Goal: Task Accomplishment & Management: Complete application form

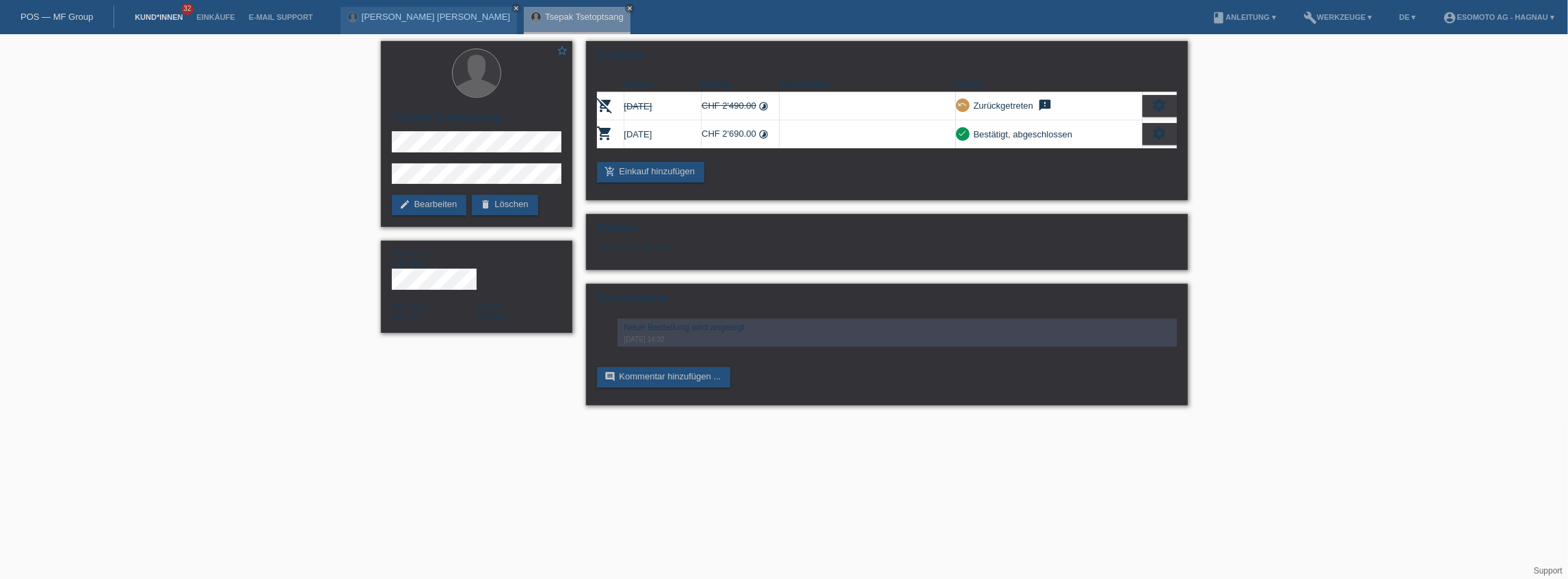
click at [158, 17] on link "Kund*innen" at bounding box center [158, 17] width 62 height 8
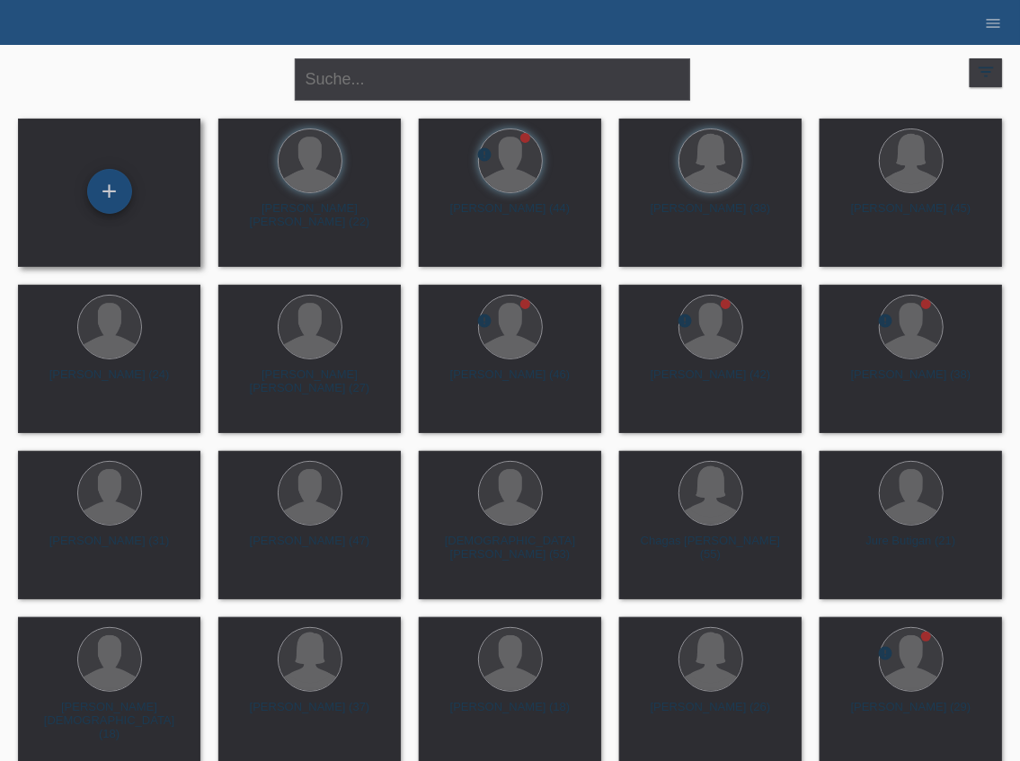
drag, startPoint x: 107, startPoint y: 198, endPoint x: 117, endPoint y: 196, distance: 10.1
click at [107, 198] on div "+" at bounding box center [109, 191] width 43 height 31
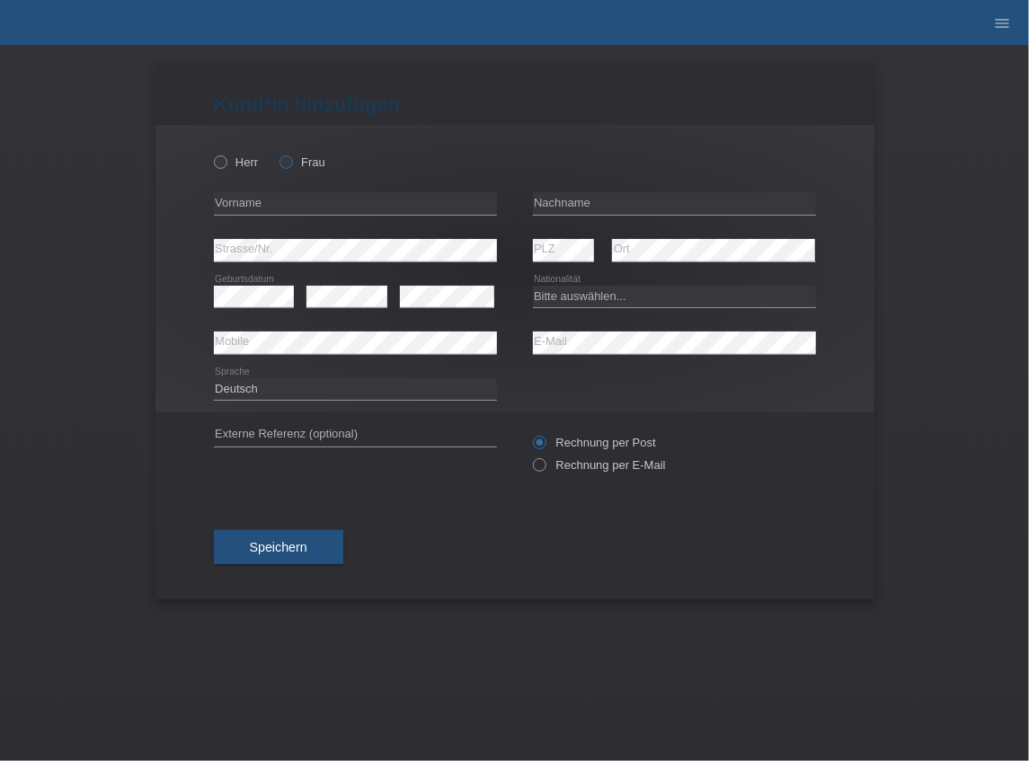
click at [277, 153] on icon at bounding box center [277, 153] width 0 height 0
click at [288, 162] on input "Frau" at bounding box center [286, 162] width 12 height 12
radio input "true"
click at [277, 204] on input "text" at bounding box center [355, 203] width 283 height 22
type input "[PERSON_NAME]"
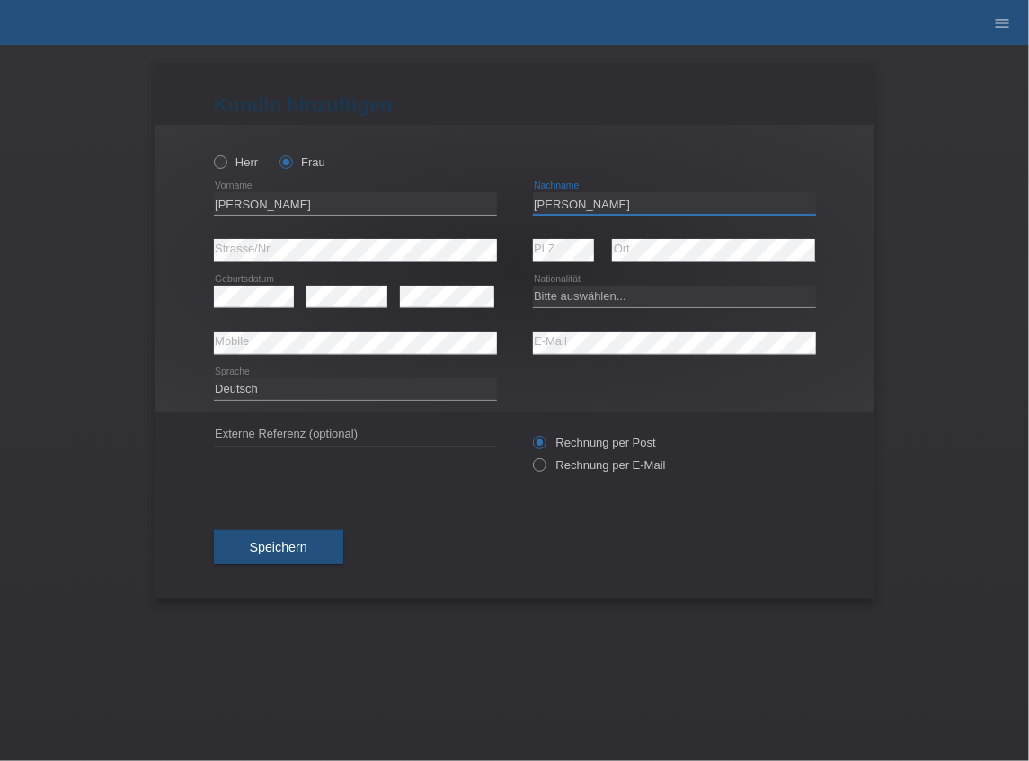
type input "[PERSON_NAME]"
click at [604, 252] on div "error PLZ error Ort" at bounding box center [674, 250] width 283 height 47
click at [588, 295] on select "Bitte auswählen... Schweiz Deutschland Liechtenstein Österreich ------------ Af…" at bounding box center [674, 297] width 283 height 22
select select "IT"
click at [533, 286] on select "Bitte auswählen... Schweiz Deutschland Liechtenstein Österreich ------------ Af…" at bounding box center [674, 297] width 283 height 22
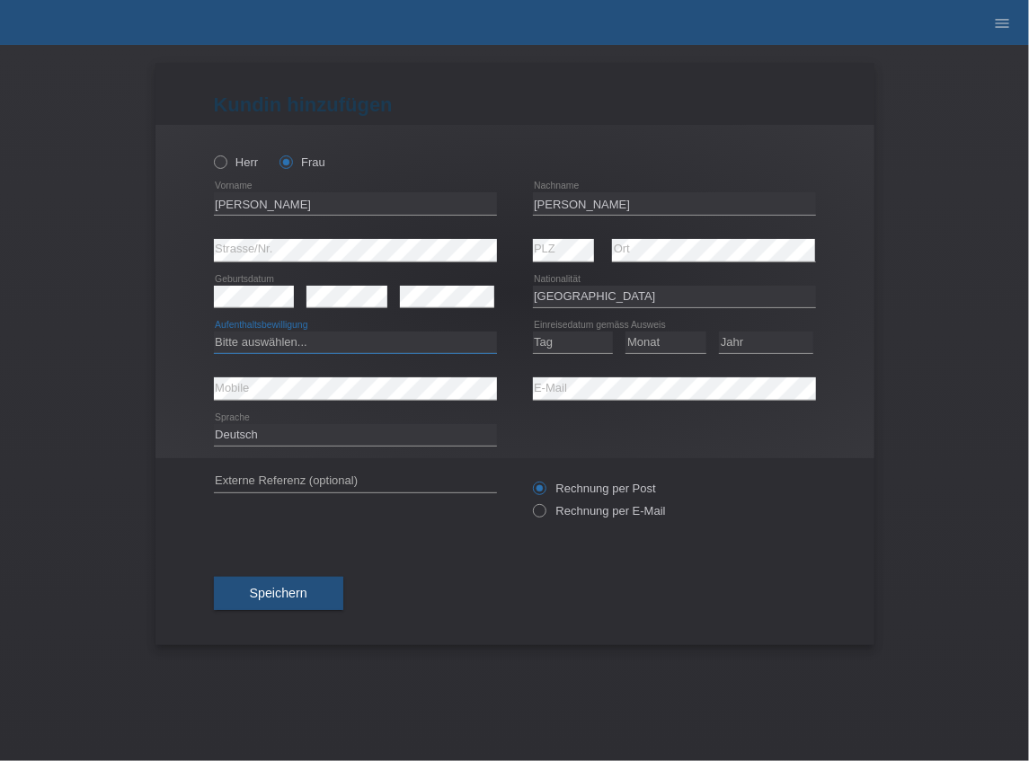
click at [299, 340] on select "Bitte auswählen... C B B - Flüchtlingsstatus Andere" at bounding box center [355, 343] width 283 height 22
select select "C"
click at [214, 332] on select "Bitte auswählen... C B B - Flüchtlingsstatus Andere" at bounding box center [355, 343] width 283 height 22
click at [573, 334] on select "Tag 01 02 03 04 05 06 07 08 09 10 11" at bounding box center [573, 343] width 81 height 22
select select "01"
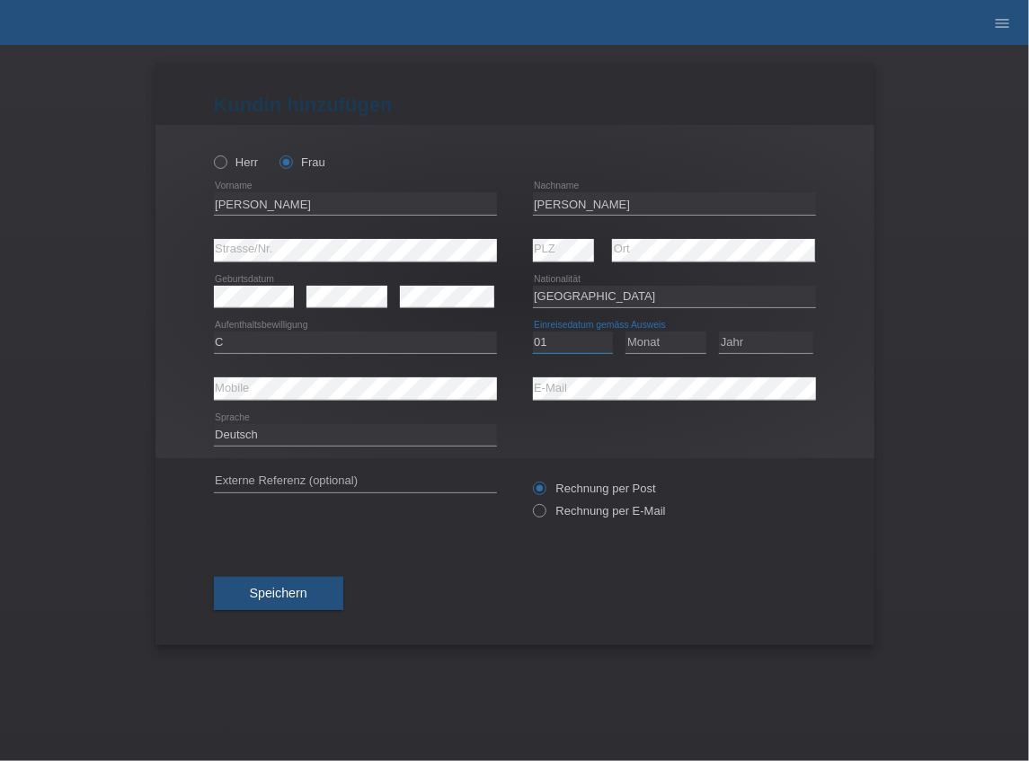
click at [533, 332] on select "Tag 01 02 03 04 05 06 07 08 09 10 11" at bounding box center [573, 343] width 81 height 22
click at [656, 338] on select "Monat 01 02 03 04 05 06 07 08 09 10 11" at bounding box center [666, 343] width 81 height 22
select select "10"
click at [626, 332] on select "Monat 01 02 03 04 05 06 07 08 09 10 11" at bounding box center [666, 343] width 81 height 22
click at [753, 347] on select "Jahr 2025 2024 2023 2022 2021 2020 2019 2018 2017 2016 2015 2014 2013 2012 2011…" at bounding box center [766, 343] width 94 height 22
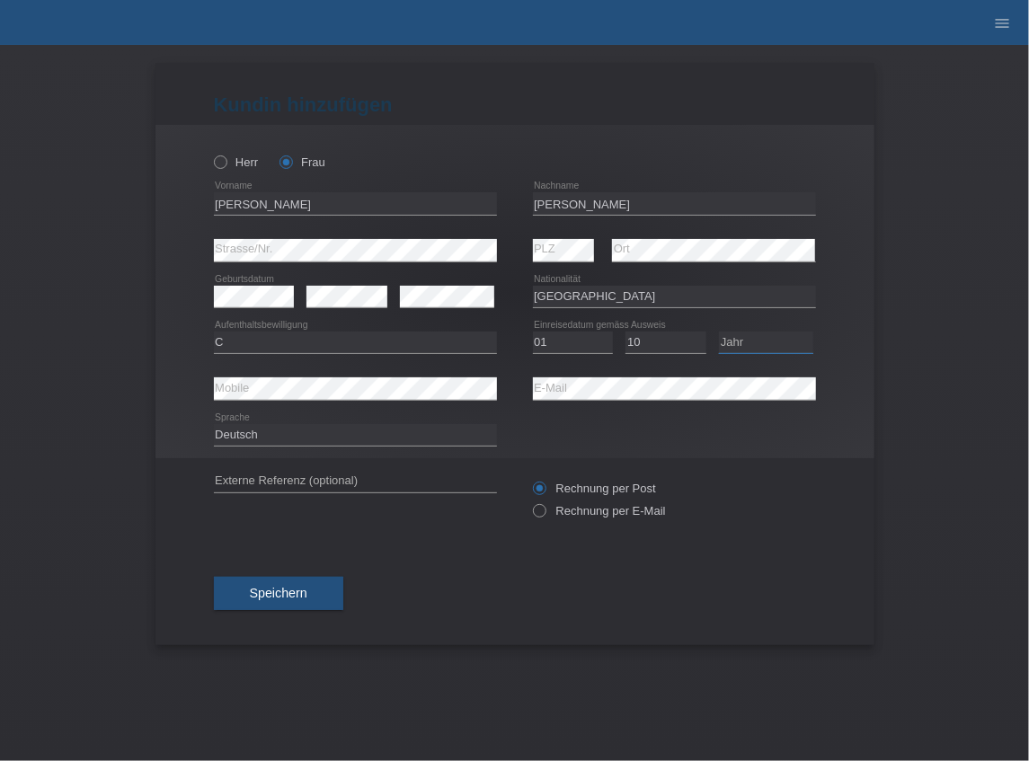
select select "1989"
click at [719, 332] on select "Jahr 2025 2024 2023 2022 2021 2020 2019 2018 2017 2016 2015 2014 2013 2012 2011…" at bounding box center [766, 343] width 94 height 22
drag, startPoint x: 593, startPoint y: 440, endPoint x: 431, endPoint y: 439, distance: 162.7
click at [592, 440] on div "Deutsch Français Italiano English error Sprache" at bounding box center [515, 436] width 602 height 46
drag, startPoint x: 317, startPoint y: 588, endPoint x: 336, endPoint y: 587, distance: 18.9
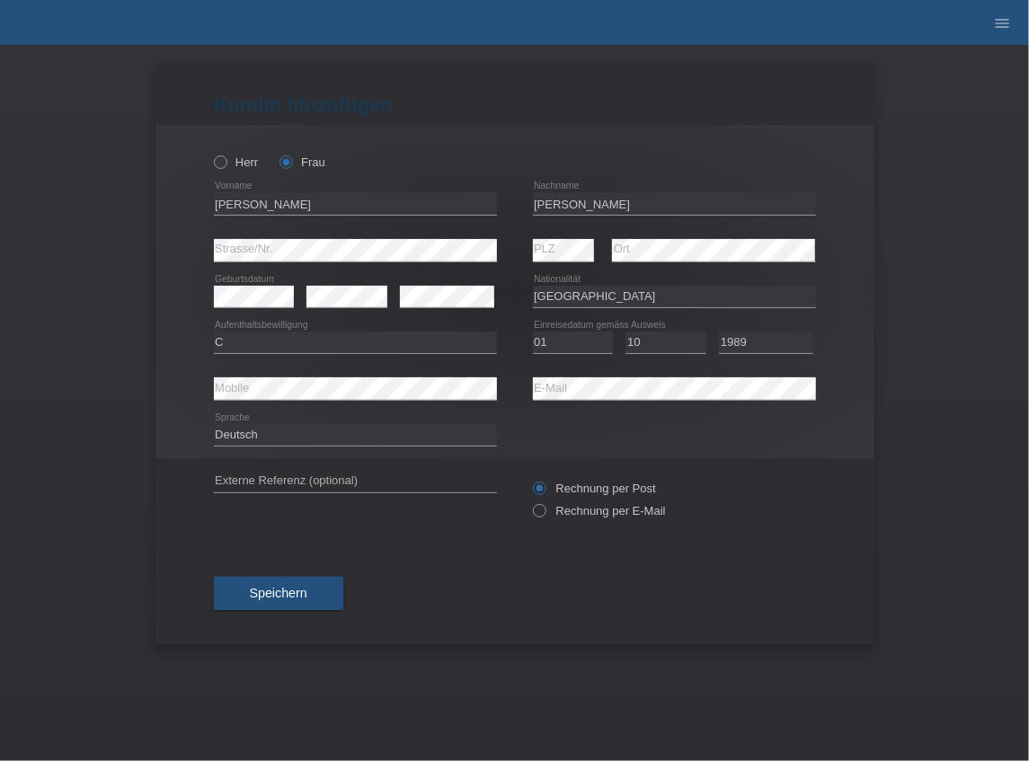
click at [317, 588] on button "Speichern" at bounding box center [278, 594] width 129 height 34
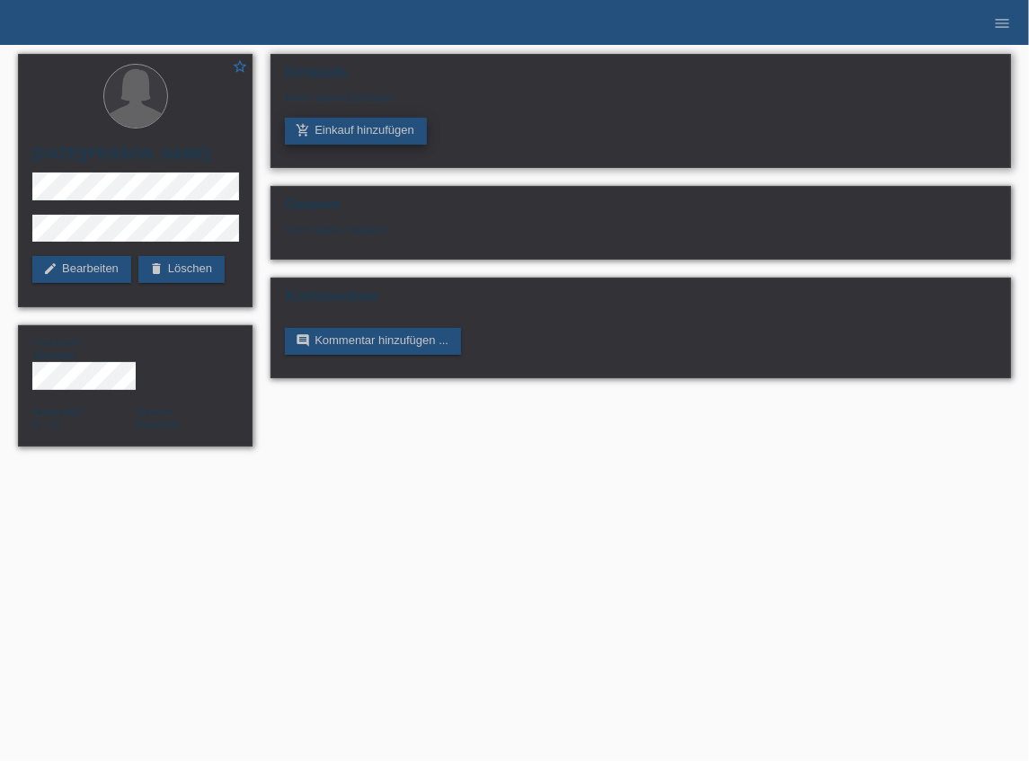
drag, startPoint x: 374, startPoint y: 138, endPoint x: 394, endPoint y: 138, distance: 19.8
click at [374, 138] on link "add_shopping_cart Einkauf hinzufügen" at bounding box center [356, 131] width 142 height 27
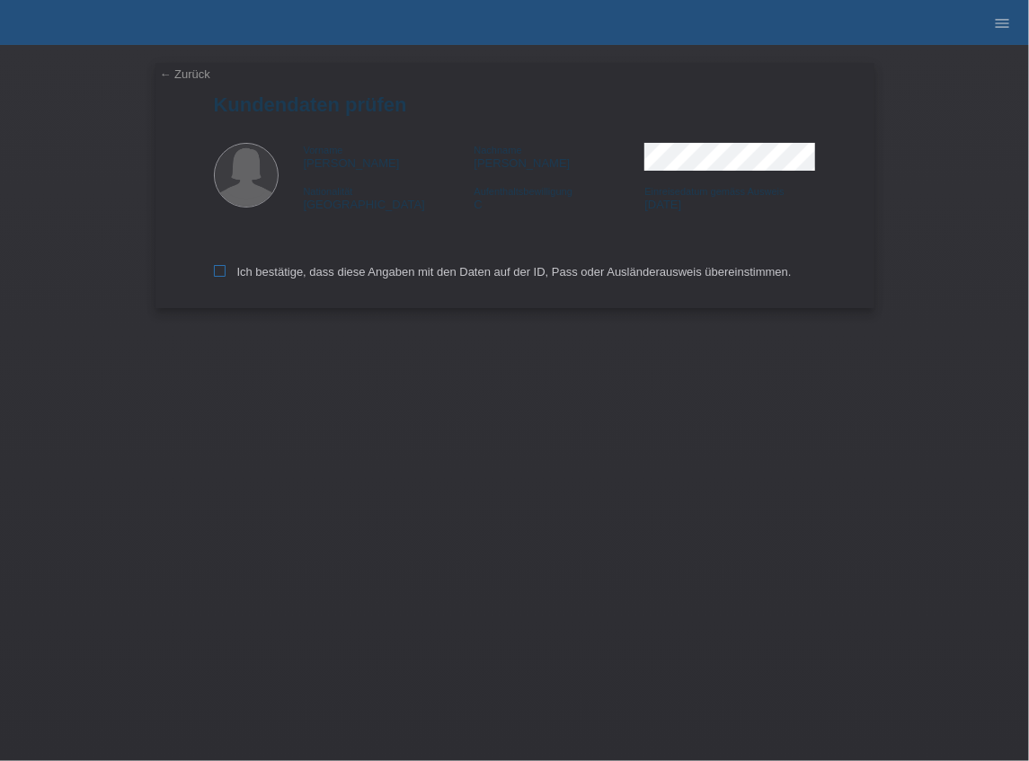
click at [253, 274] on label "Ich bestätige, dass diese Angaben mit den Daten auf der ID, Pass oder Ausländer…" at bounding box center [503, 271] width 578 height 13
click at [226, 274] on input "Ich bestätige, dass diese Angaben mit den Daten auf der ID, Pass oder Ausländer…" at bounding box center [220, 271] width 12 height 12
checkbox input "true"
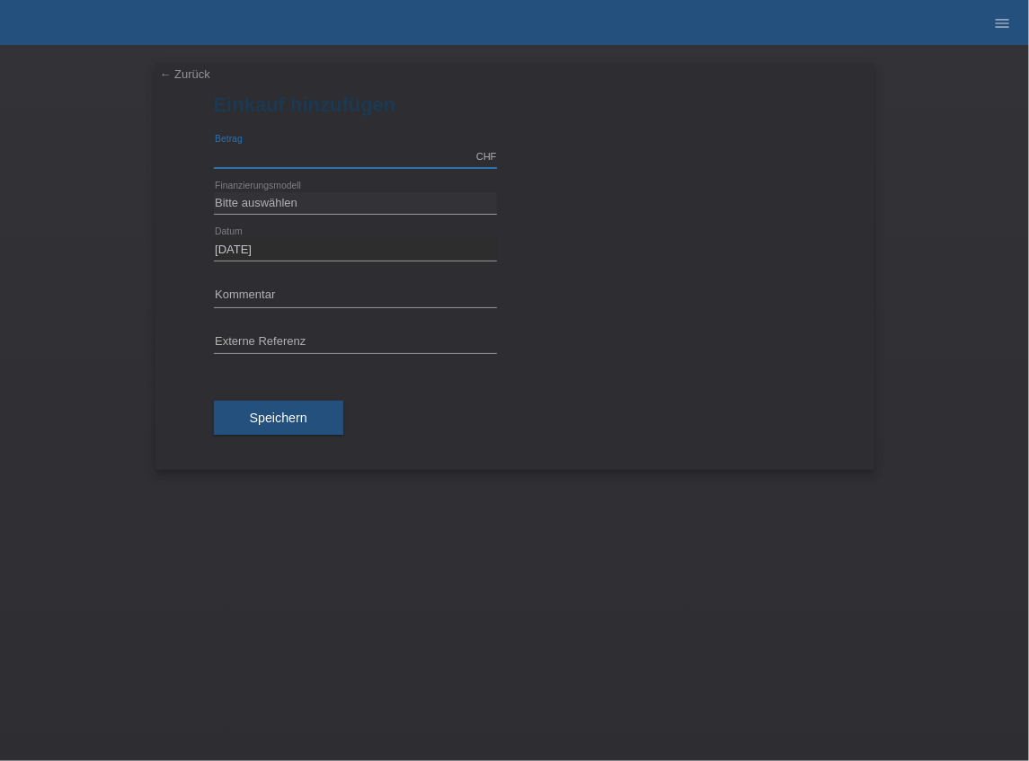
click at [257, 153] on input "text" at bounding box center [355, 157] width 283 height 22
type input "3500.00"
drag, startPoint x: 263, startPoint y: 205, endPoint x: 278, endPoint y: 212, distance: 16.1
click at [263, 205] on select "Bitte auswählen Fixe Raten Kauf auf Rechnung mit Teilzahlungsoption" at bounding box center [355, 203] width 283 height 22
select select "69"
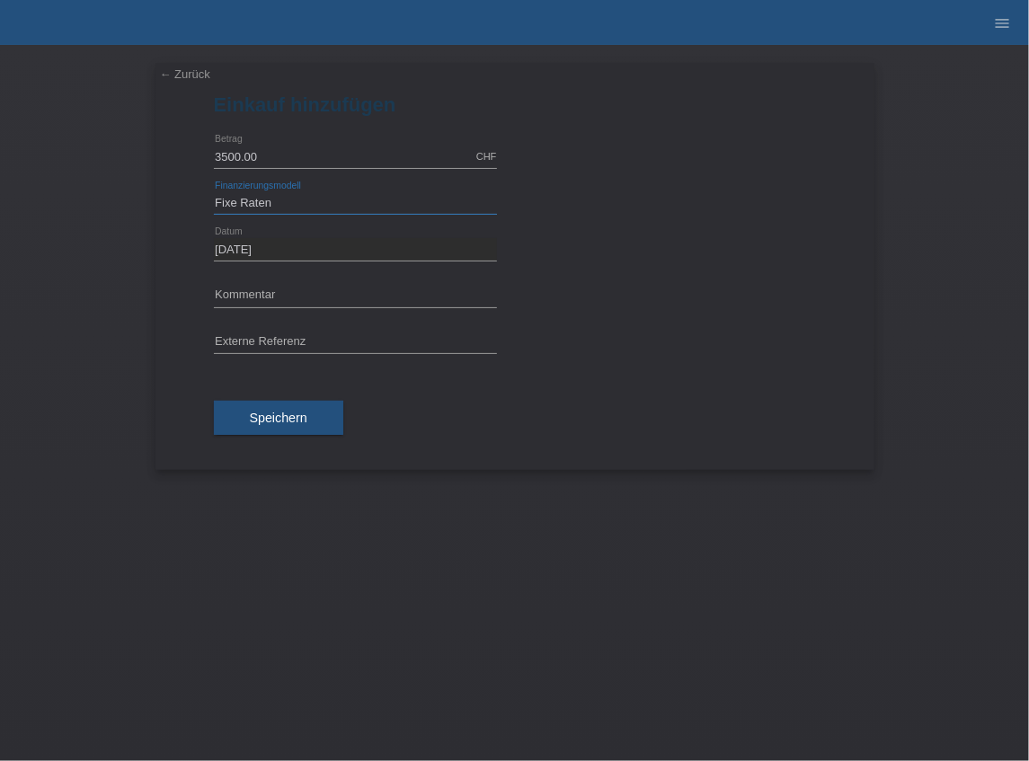
click at [214, 192] on select "Bitte auswählen Fixe Raten Kauf auf Rechnung mit Teilzahlungsoption" at bounding box center [355, 203] width 283 height 22
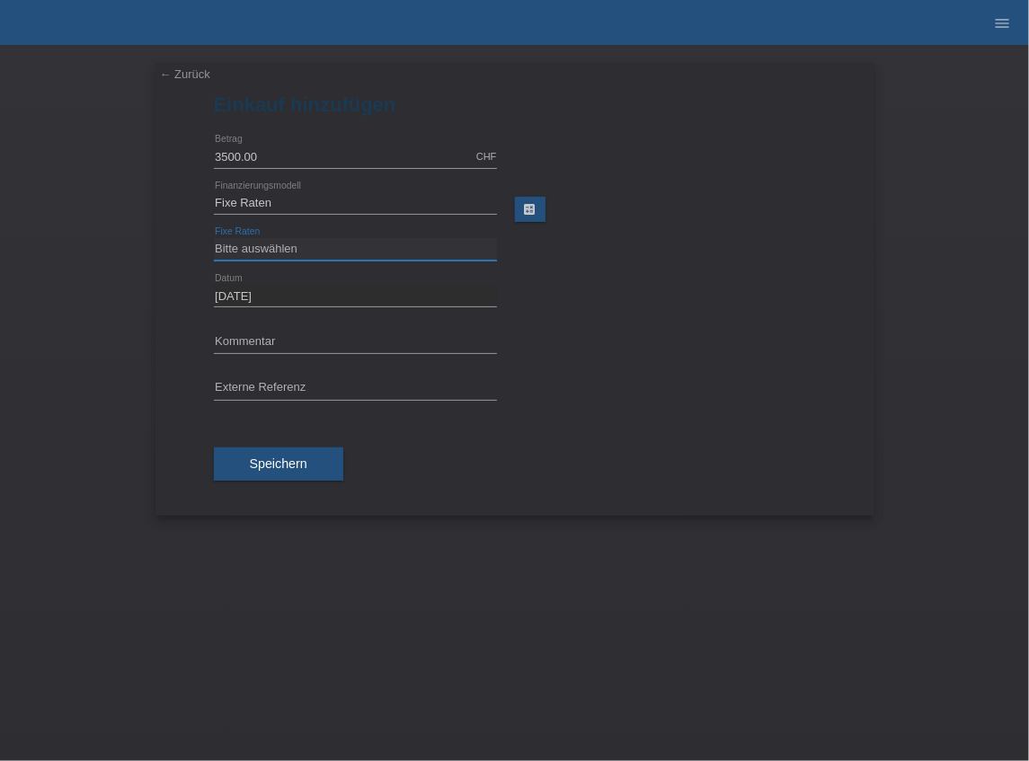
click at [298, 251] on select "Bitte auswählen 12 Raten 24 Raten 36 Raten 48 Raten" at bounding box center [355, 249] width 283 height 22
select select "139"
click at [214, 238] on select "Bitte auswählen 12 Raten 24 Raten 36 Raten 48 Raten" at bounding box center [355, 249] width 283 height 22
click at [257, 462] on span "Speichern" at bounding box center [279, 464] width 58 height 14
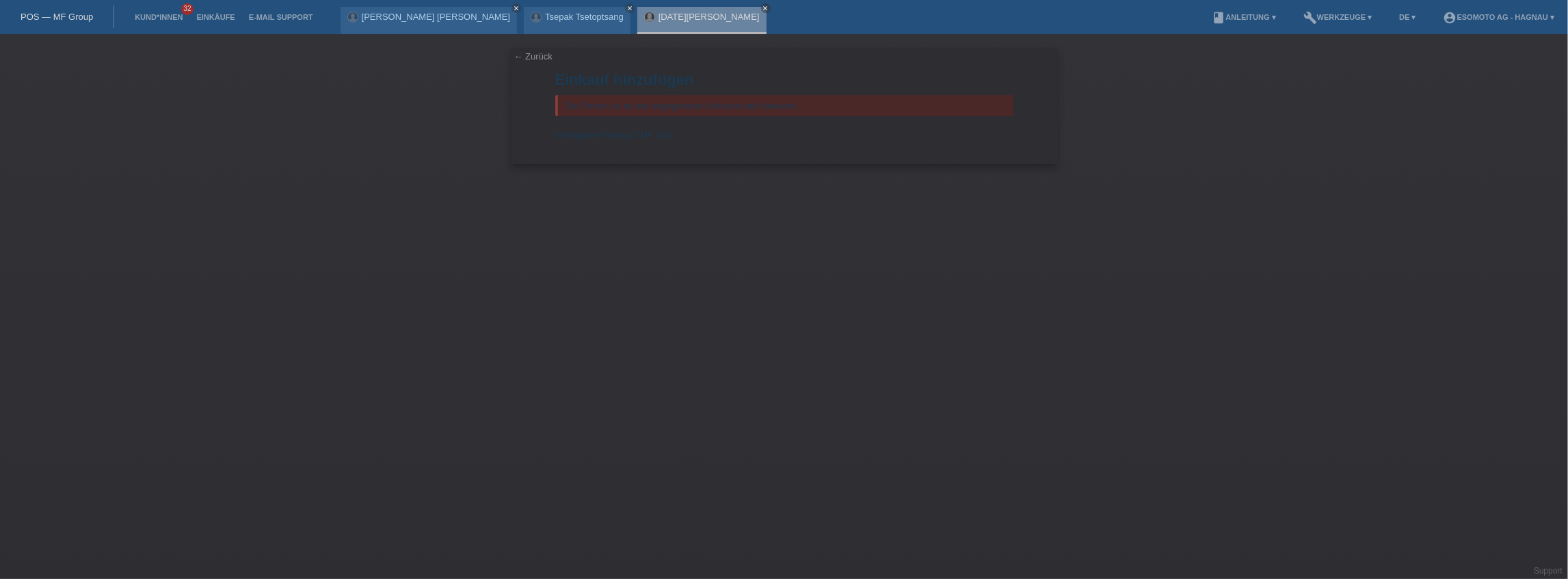
click at [523, 58] on link "← Zurück" at bounding box center [533, 56] width 38 height 10
